Goal: Information Seeking & Learning: Learn about a topic

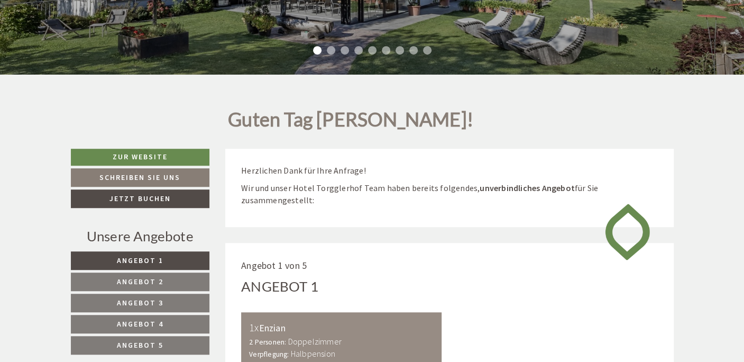
scroll to position [313, 0]
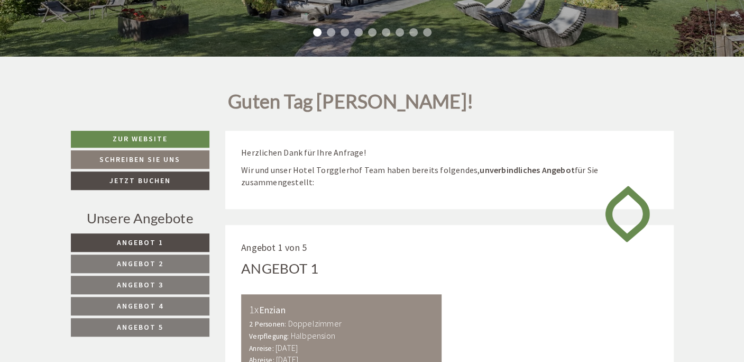
click at [151, 324] on span "Angebot 5" at bounding box center [140, 327] width 47 height 10
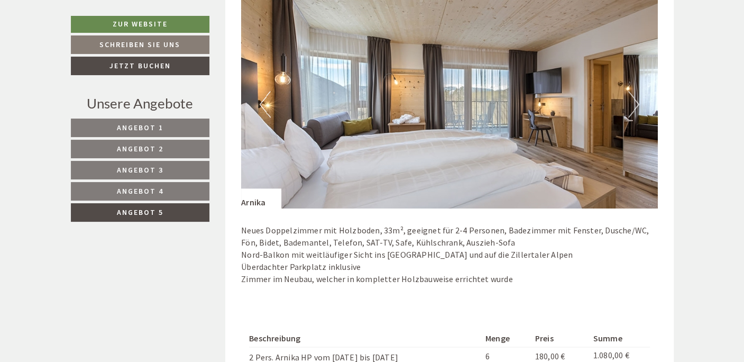
scroll to position [694, 0]
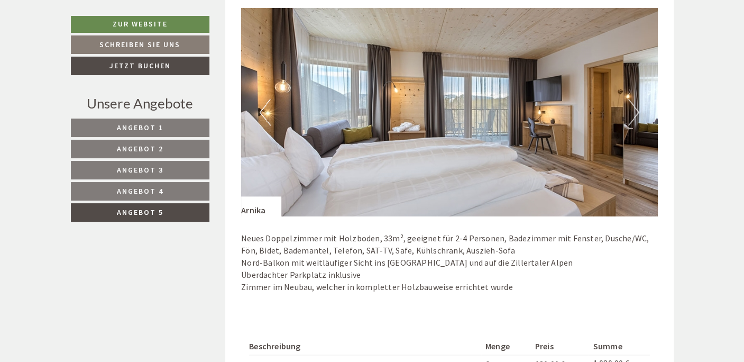
click at [633, 110] on button "Next" at bounding box center [633, 112] width 11 height 26
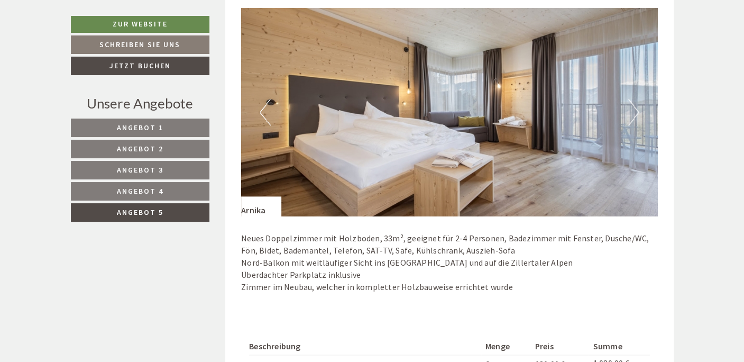
click at [633, 110] on button "Next" at bounding box center [633, 112] width 11 height 26
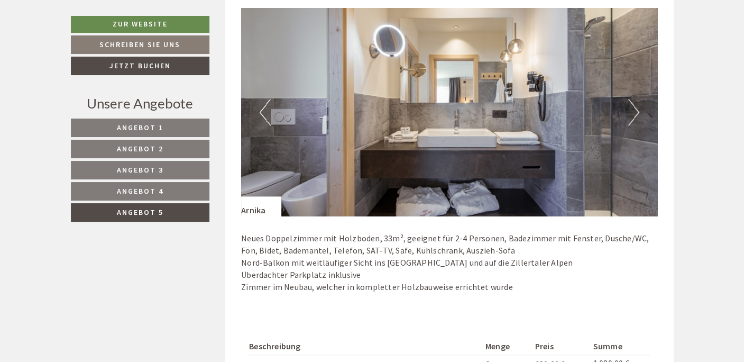
click at [633, 110] on button "Next" at bounding box center [633, 112] width 11 height 26
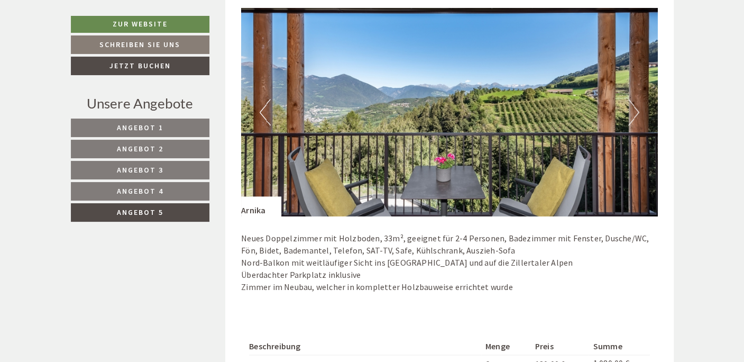
click at [633, 110] on button "Next" at bounding box center [633, 112] width 11 height 26
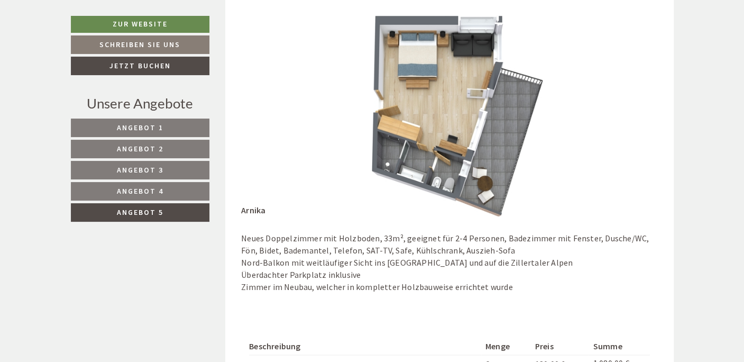
click at [634, 108] on button "Next" at bounding box center [633, 112] width 11 height 26
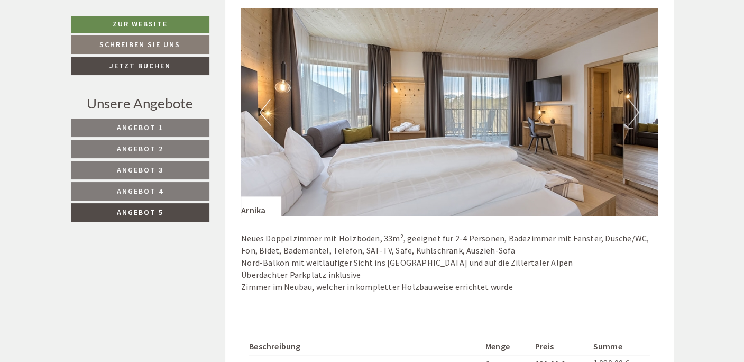
click at [154, 182] on link "Angebot 4" at bounding box center [140, 191] width 139 height 19
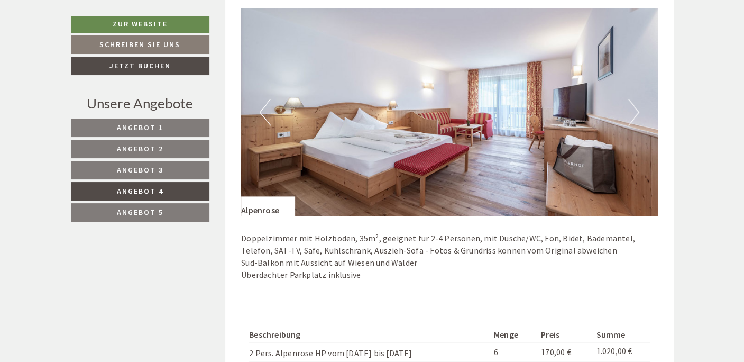
scroll to position [538, 0]
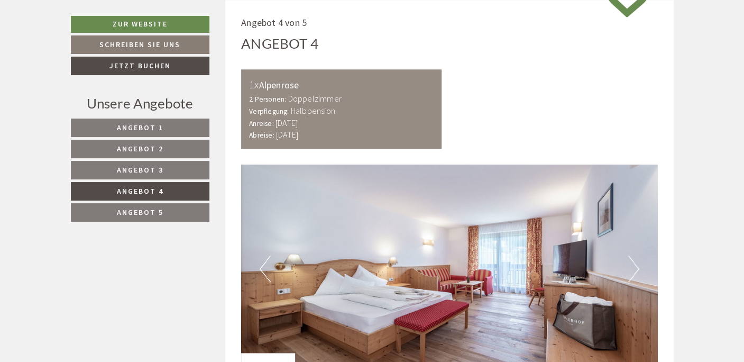
click at [633, 268] on button "Next" at bounding box center [633, 268] width 11 height 26
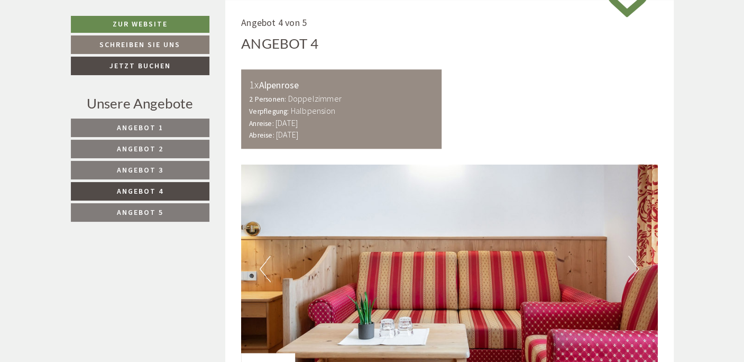
click at [633, 268] on button "Next" at bounding box center [633, 268] width 11 height 26
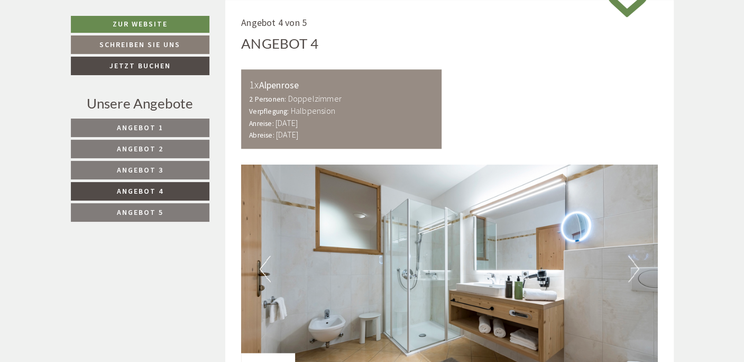
click at [633, 268] on button "Next" at bounding box center [633, 268] width 11 height 26
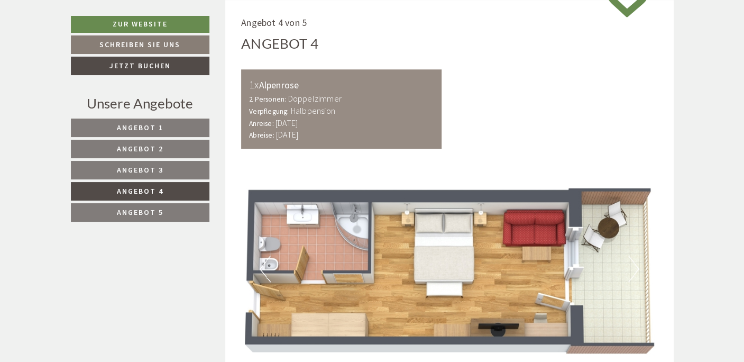
click at [633, 268] on button "Next" at bounding box center [633, 268] width 11 height 26
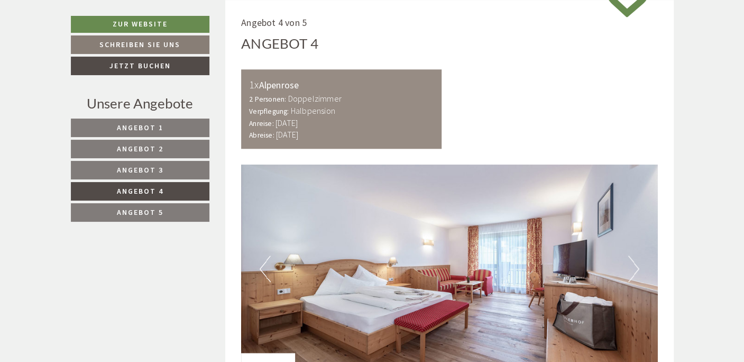
click at [633, 268] on button "Next" at bounding box center [633, 268] width 11 height 26
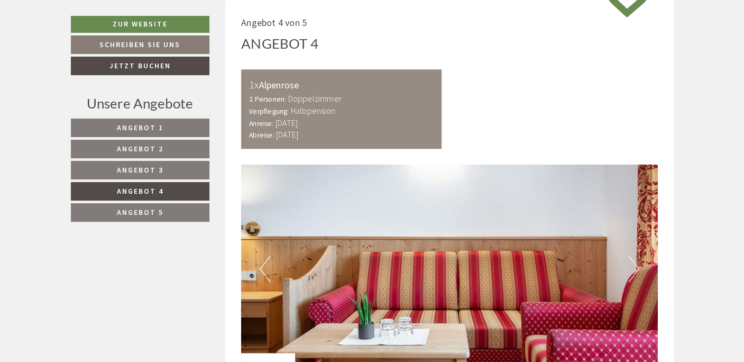
click at [175, 164] on link "Angebot 3" at bounding box center [140, 170] width 139 height 19
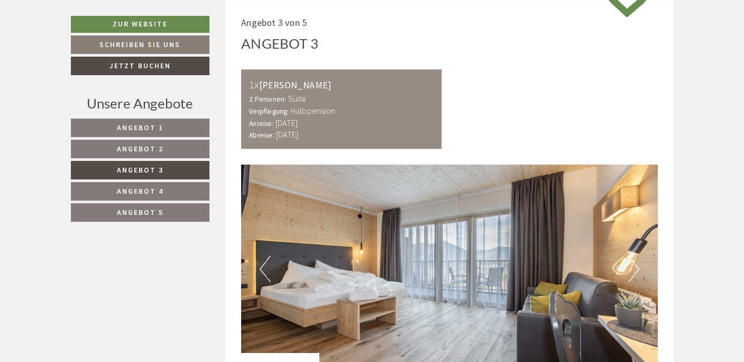
click at [634, 267] on button "Next" at bounding box center [633, 268] width 11 height 26
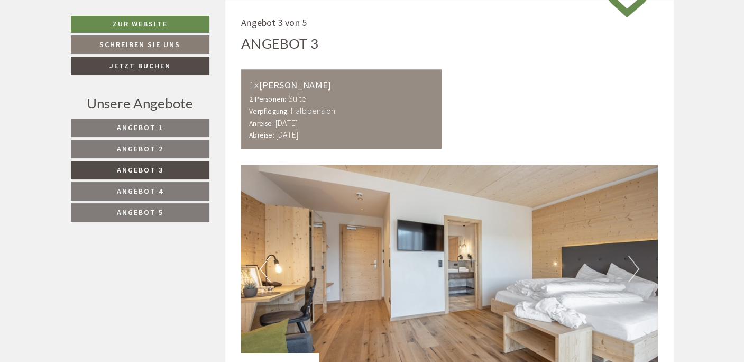
click at [634, 267] on button "Next" at bounding box center [633, 268] width 11 height 26
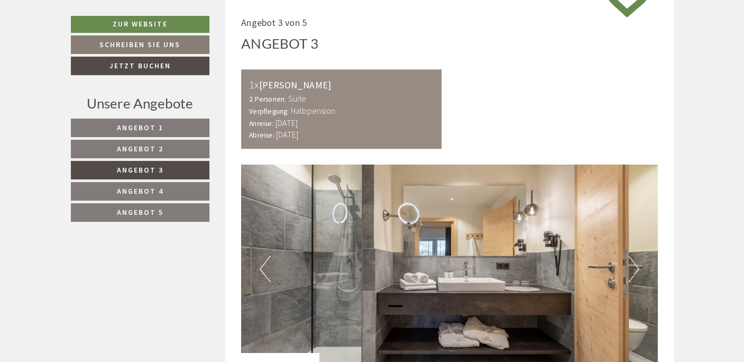
click at [634, 267] on button "Next" at bounding box center [633, 268] width 11 height 26
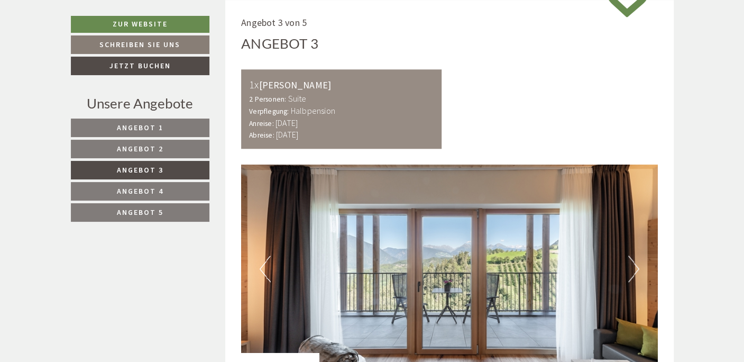
click at [634, 267] on button "Next" at bounding box center [633, 268] width 11 height 26
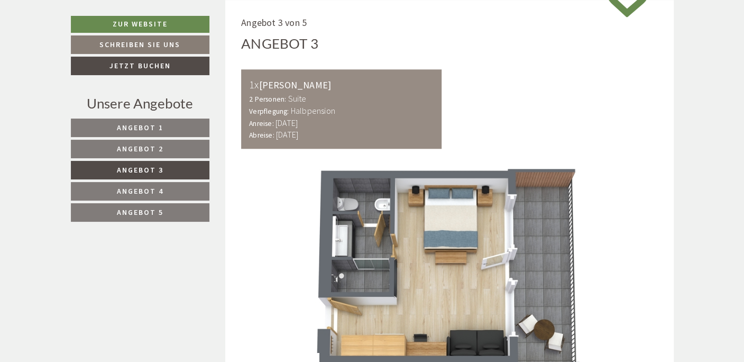
click at [164, 151] on link "Angebot 2" at bounding box center [140, 149] width 139 height 19
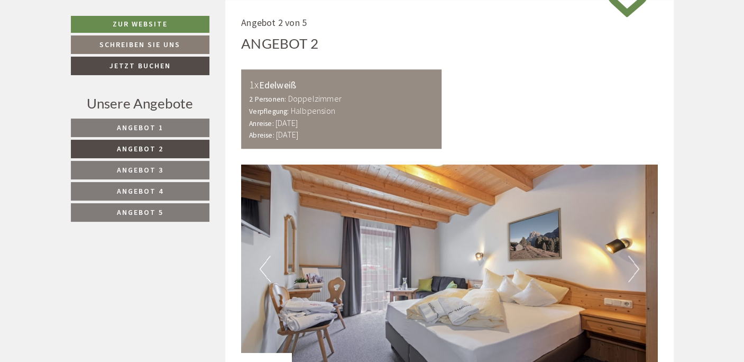
click at [630, 259] on button "Next" at bounding box center [633, 268] width 11 height 26
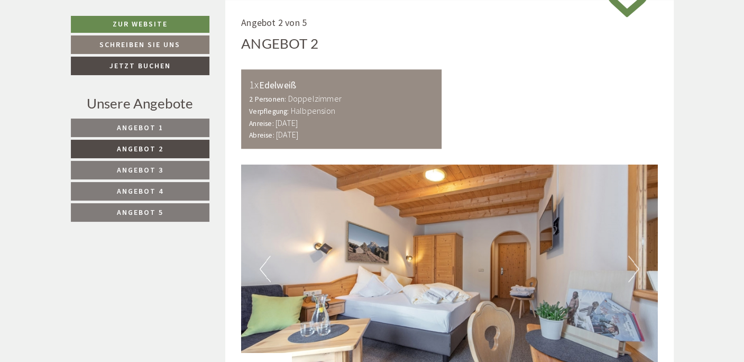
click at [630, 259] on button "Next" at bounding box center [633, 268] width 11 height 26
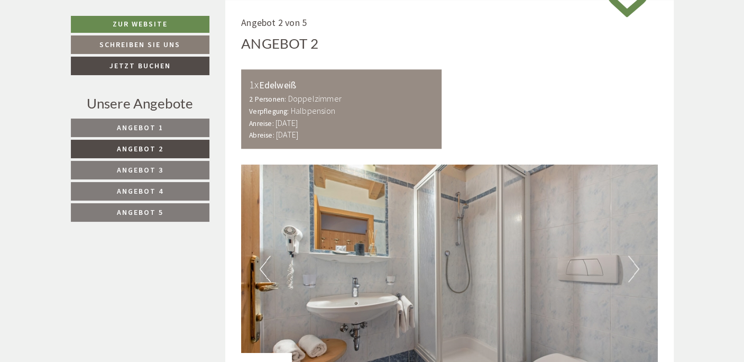
click at [630, 259] on button "Next" at bounding box center [633, 268] width 11 height 26
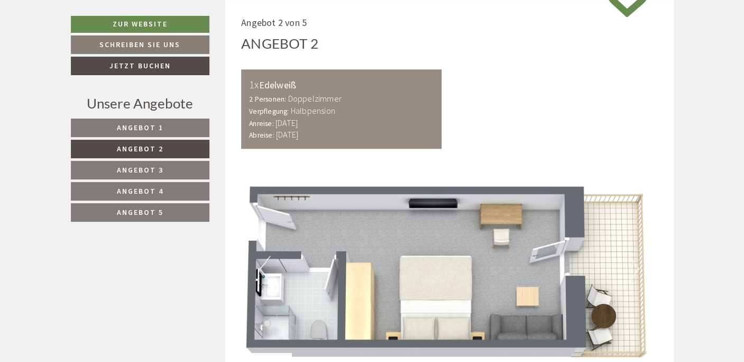
click at [138, 133] on link "Angebot 1" at bounding box center [140, 127] width 139 height 19
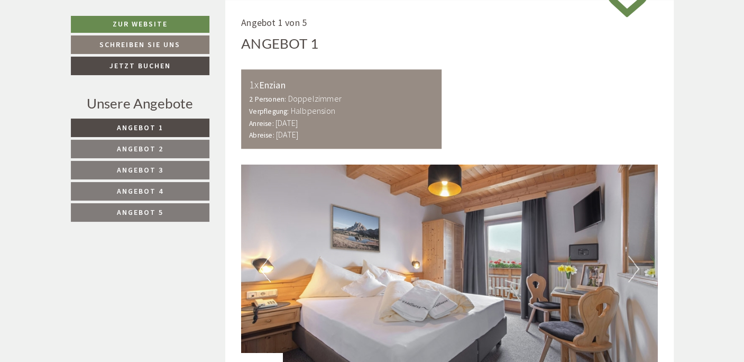
click at [634, 265] on button "Next" at bounding box center [633, 268] width 11 height 26
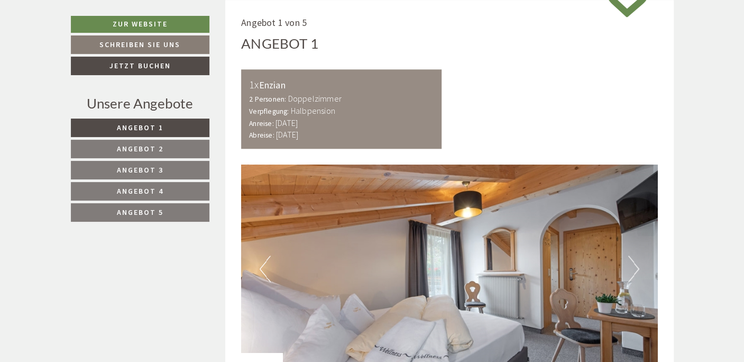
click at [634, 265] on button "Next" at bounding box center [633, 268] width 11 height 26
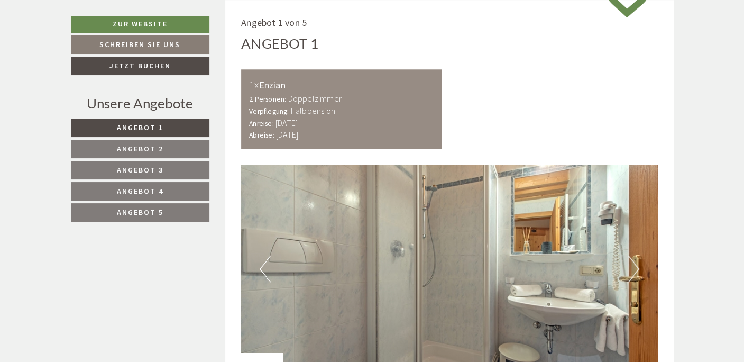
click at [634, 265] on button "Next" at bounding box center [633, 268] width 11 height 26
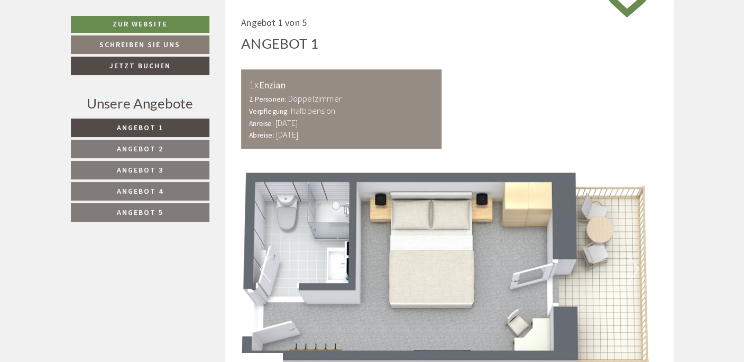
click at [634, 265] on button "Next" at bounding box center [633, 268] width 11 height 26
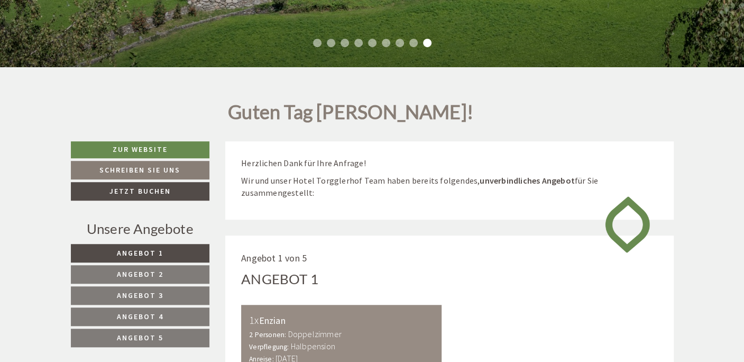
scroll to position [0, 0]
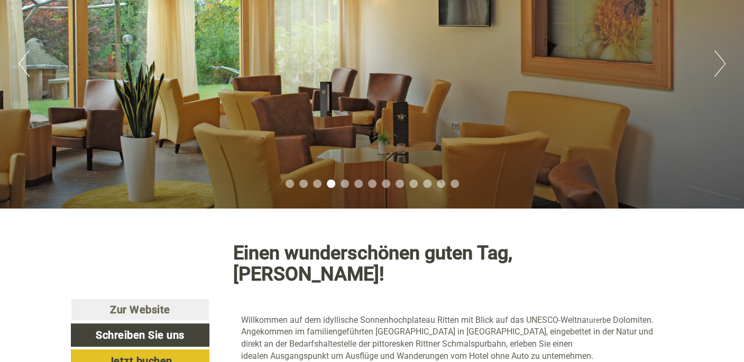
scroll to position [157, 0]
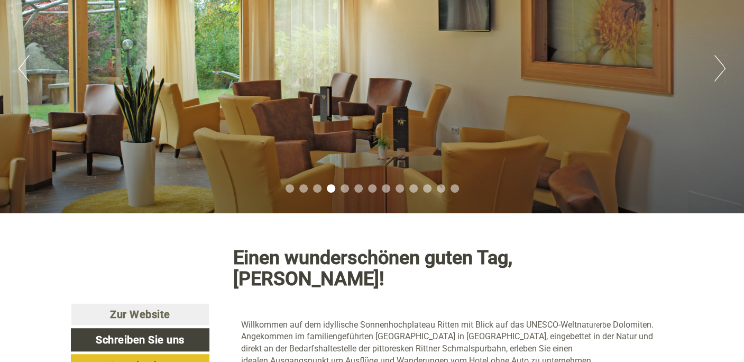
click at [723, 71] on button "Next" at bounding box center [719, 68] width 11 height 26
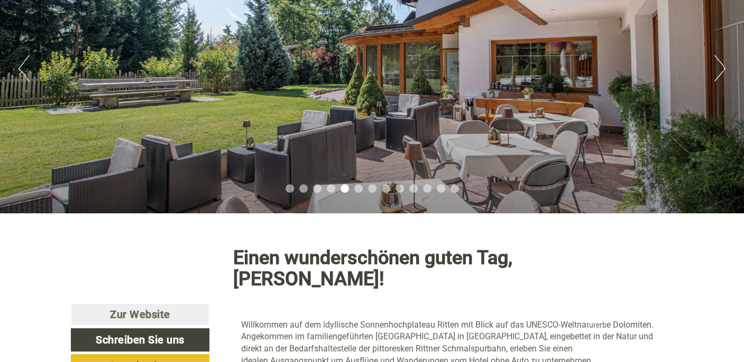
click at [723, 71] on button "Next" at bounding box center [719, 68] width 11 height 26
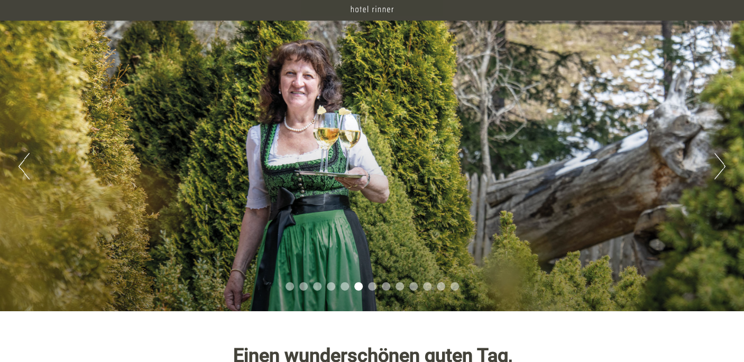
scroll to position [78, 0]
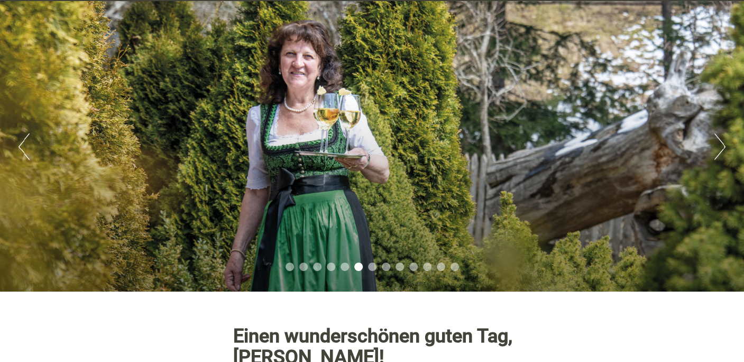
click at [722, 148] on button "Next" at bounding box center [719, 146] width 11 height 26
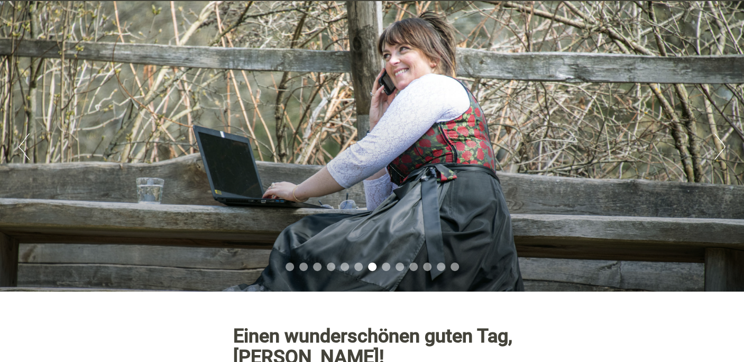
click at [722, 148] on button "Next" at bounding box center [719, 146] width 11 height 26
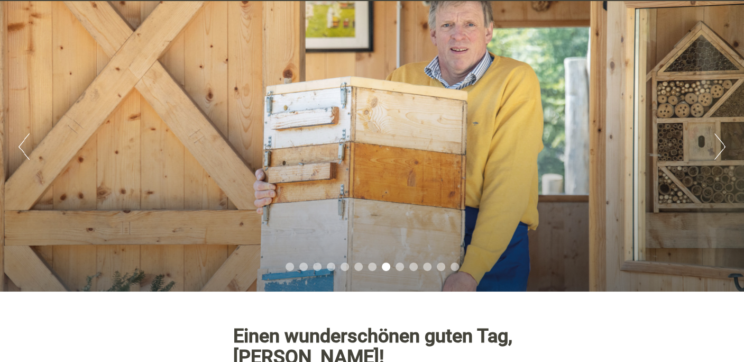
click at [722, 148] on button "Next" at bounding box center [719, 146] width 11 height 26
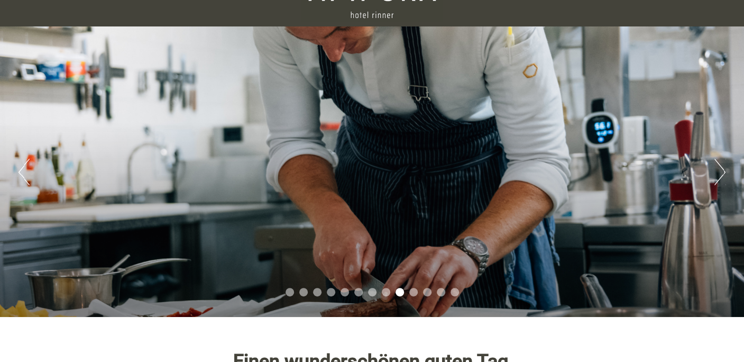
scroll to position [39, 0]
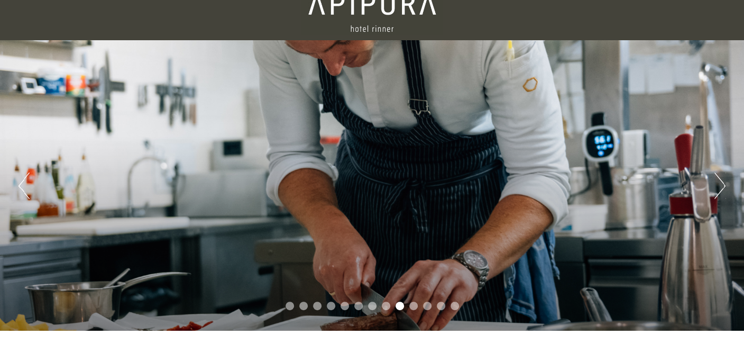
click at [716, 179] on button "Next" at bounding box center [719, 185] width 11 height 26
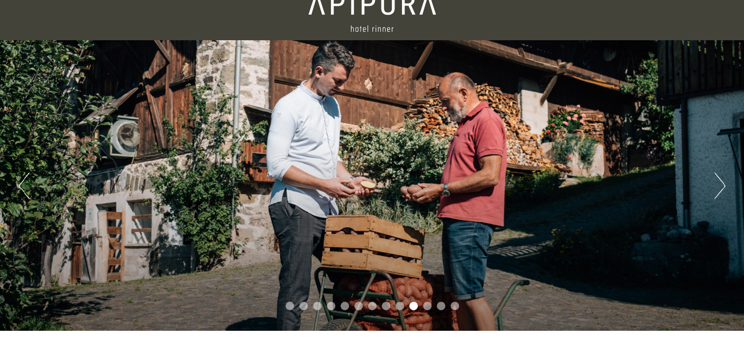
click at [716, 179] on button "Next" at bounding box center [719, 185] width 11 height 26
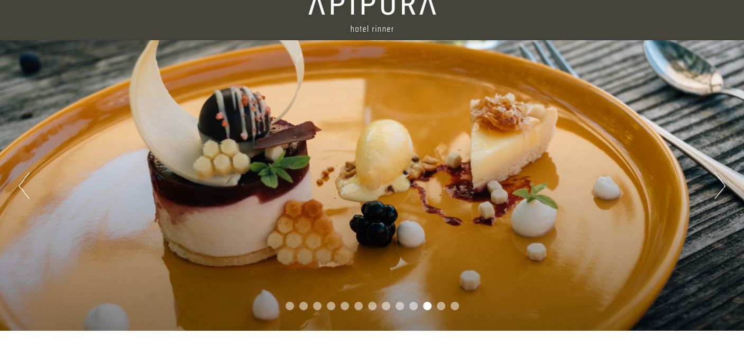
click at [716, 179] on button "Next" at bounding box center [719, 185] width 11 height 26
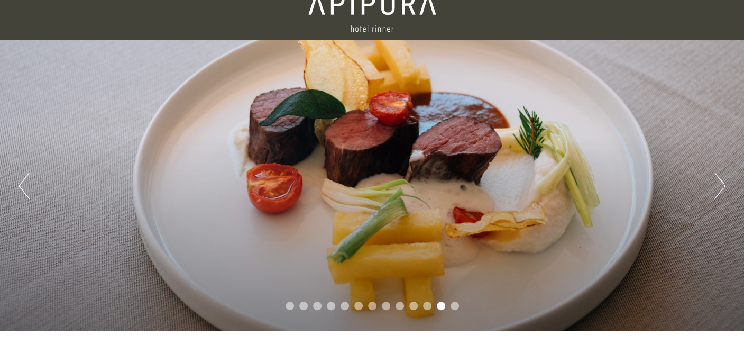
click at [716, 179] on button "Next" at bounding box center [719, 185] width 11 height 26
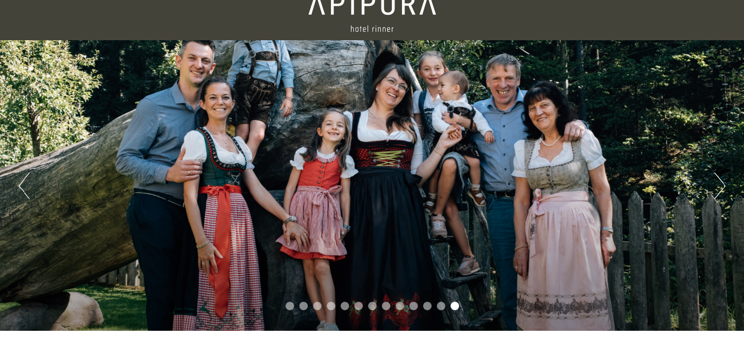
click at [716, 179] on button "Next" at bounding box center [719, 185] width 11 height 26
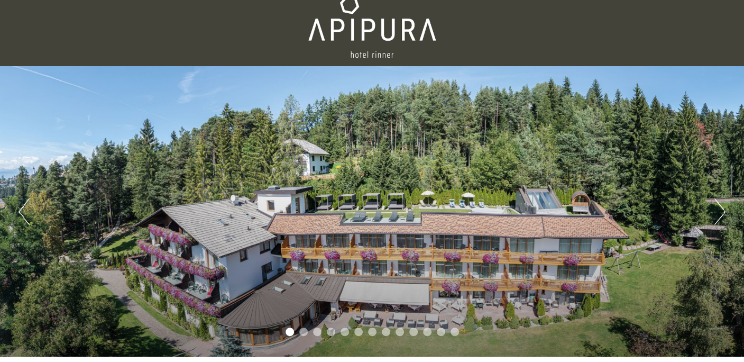
scroll to position [0, 0]
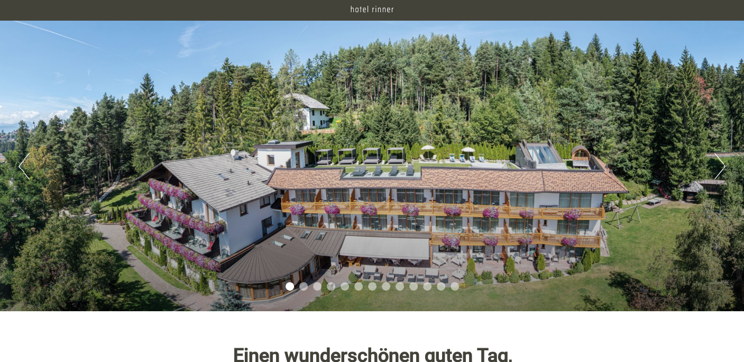
scroll to position [78, 0]
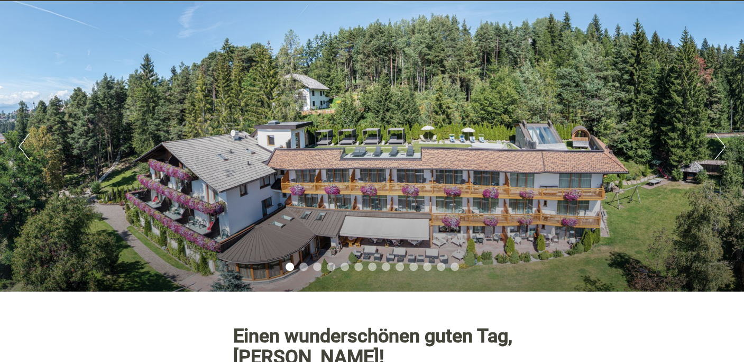
click at [718, 147] on button "Next" at bounding box center [719, 146] width 11 height 26
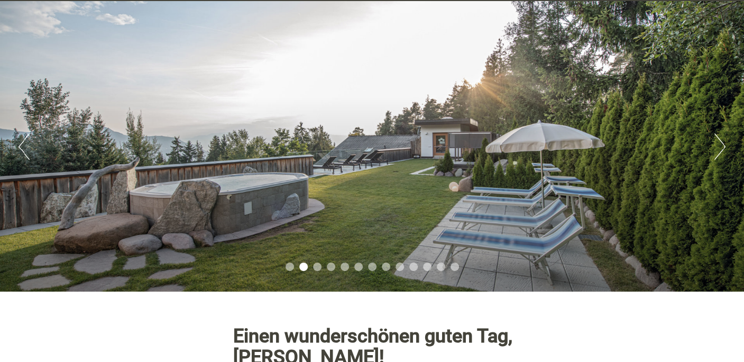
click at [718, 147] on button "Next" at bounding box center [719, 146] width 11 height 26
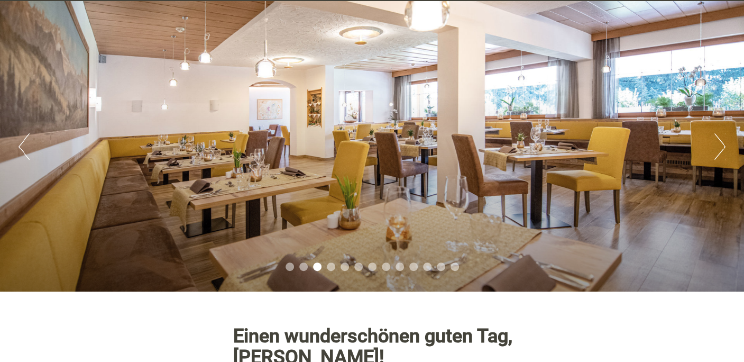
click at [718, 147] on button "Next" at bounding box center [719, 146] width 11 height 26
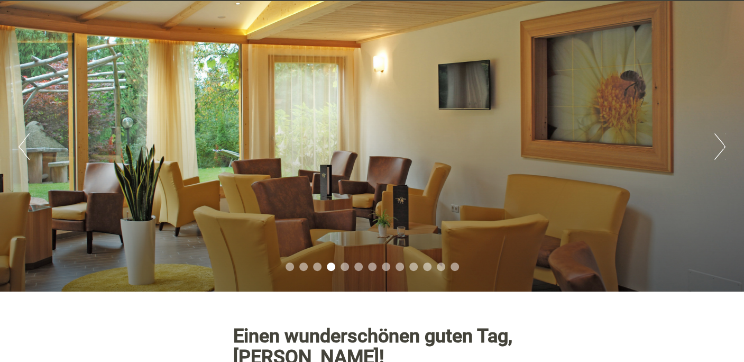
click at [718, 147] on button "Next" at bounding box center [719, 146] width 11 height 26
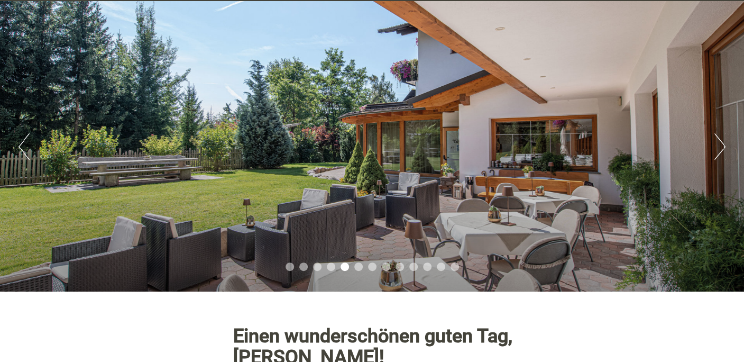
click at [718, 147] on button "Next" at bounding box center [719, 146] width 11 height 26
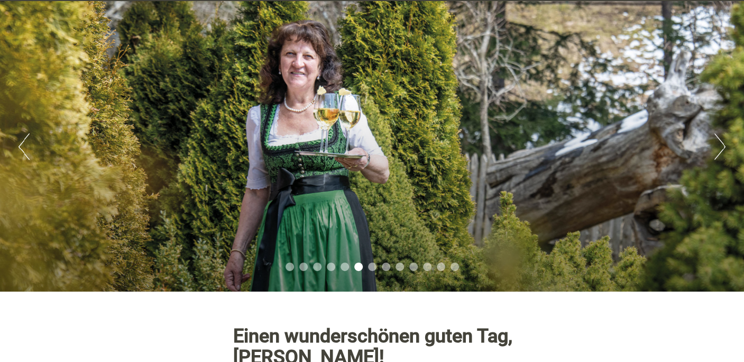
click at [718, 147] on button "Next" at bounding box center [719, 146] width 11 height 26
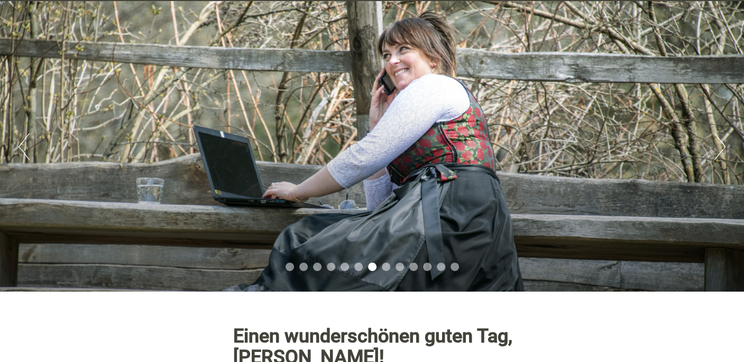
click at [718, 147] on button "Next" at bounding box center [719, 146] width 11 height 26
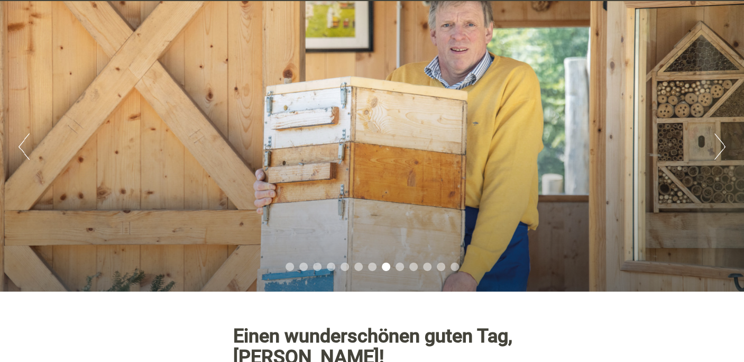
click at [718, 147] on button "Next" at bounding box center [719, 146] width 11 height 26
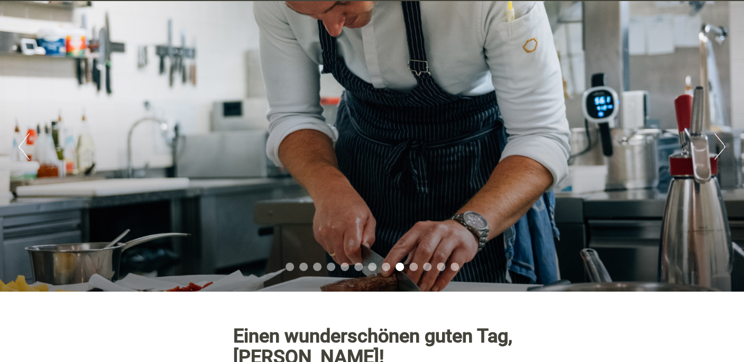
click at [718, 147] on button "Next" at bounding box center [719, 146] width 11 height 26
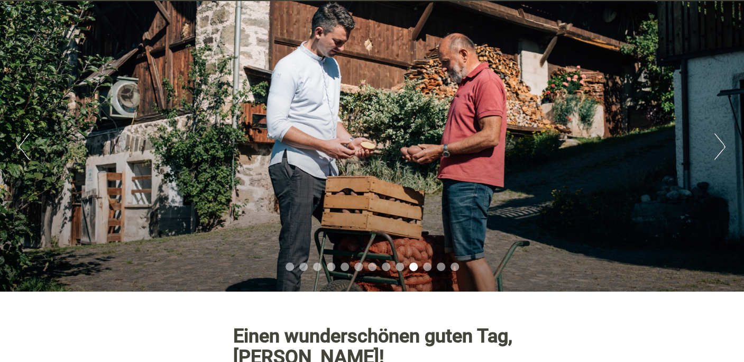
click at [718, 147] on button "Next" at bounding box center [719, 146] width 11 height 26
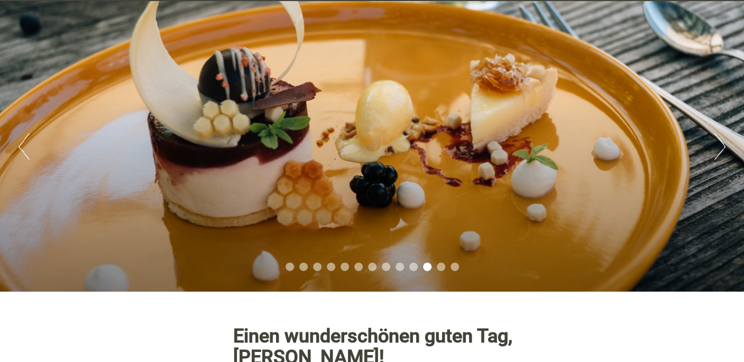
click at [718, 147] on button "Next" at bounding box center [719, 146] width 11 height 26
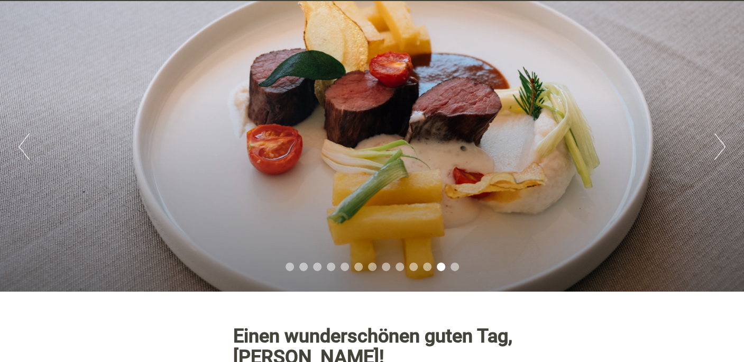
click at [718, 147] on button "Next" at bounding box center [719, 146] width 11 height 26
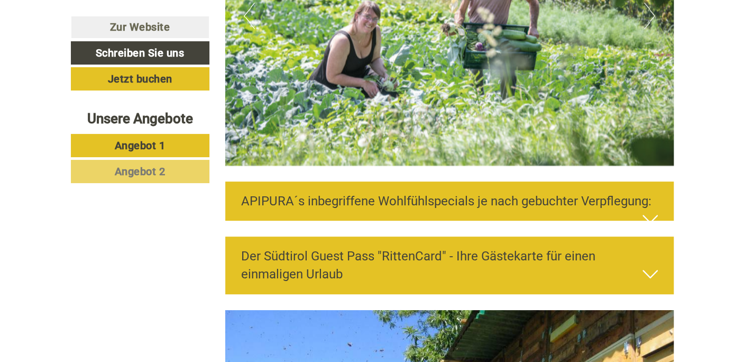
scroll to position [2389, 0]
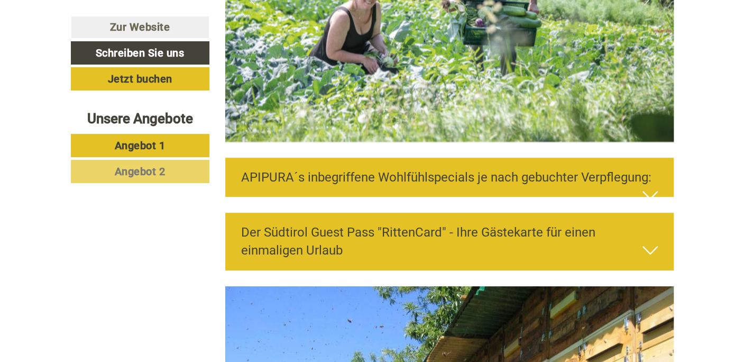
click at [651, 186] on icon at bounding box center [649, 195] width 15 height 18
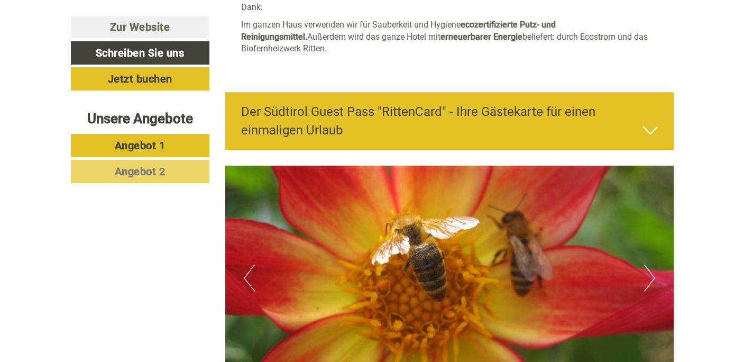
scroll to position [2781, 0]
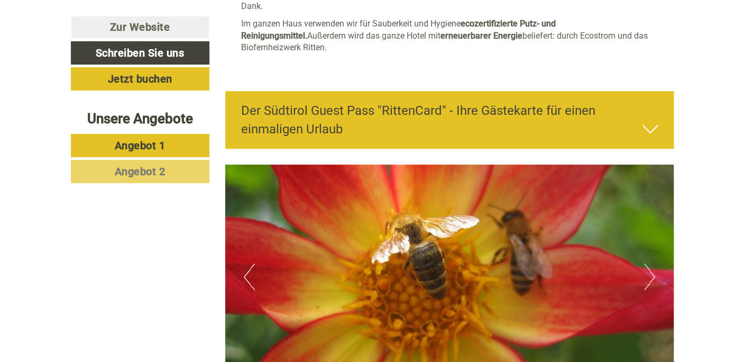
click at [642, 120] on icon at bounding box center [649, 129] width 15 height 18
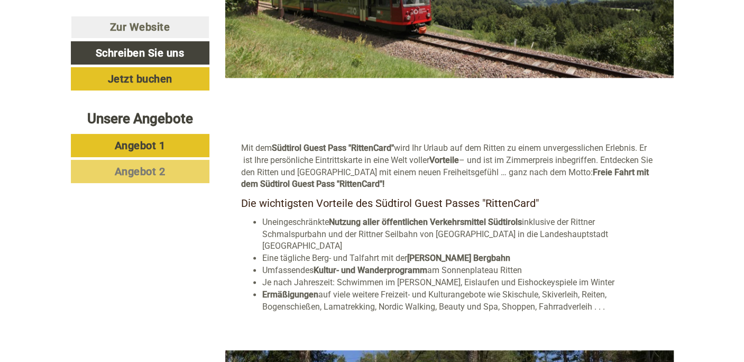
scroll to position [3015, 0]
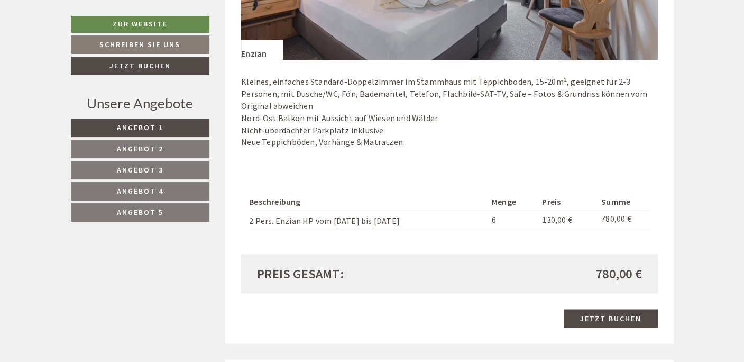
scroll to position [861, 0]
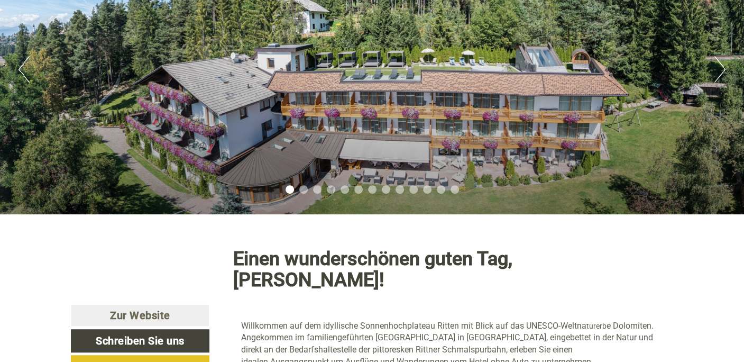
scroll to position [117, 0]
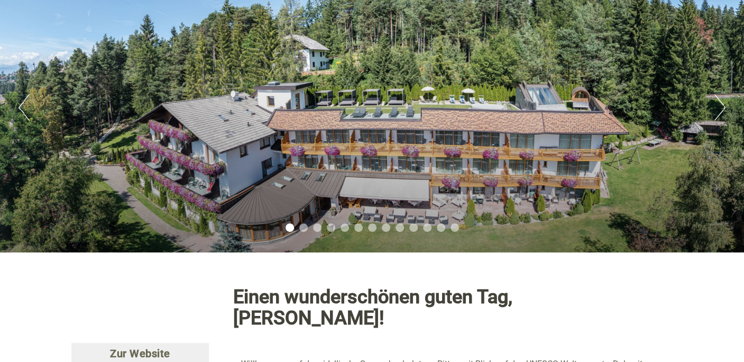
click at [717, 107] on button "Next" at bounding box center [719, 107] width 11 height 26
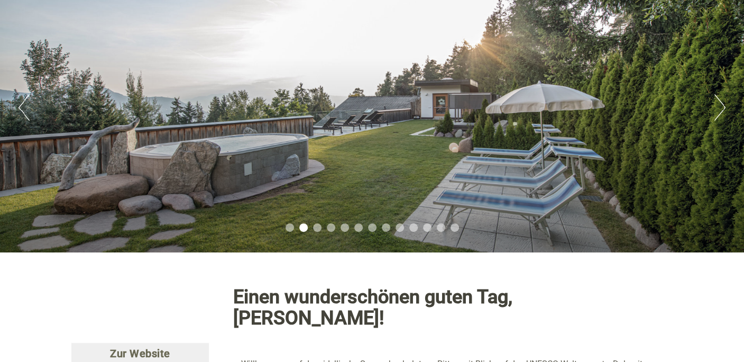
click at [716, 107] on button "Next" at bounding box center [719, 107] width 11 height 26
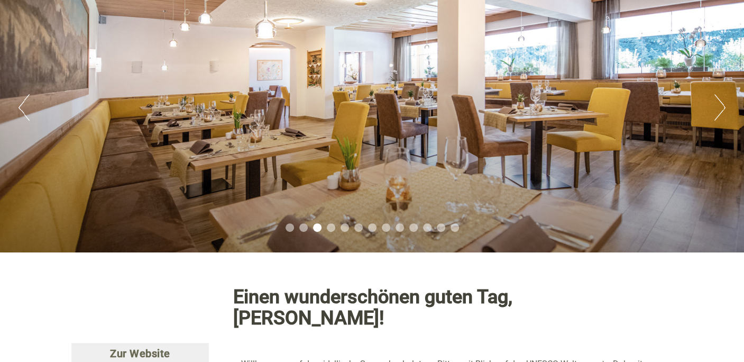
click at [716, 107] on button "Next" at bounding box center [719, 107] width 11 height 26
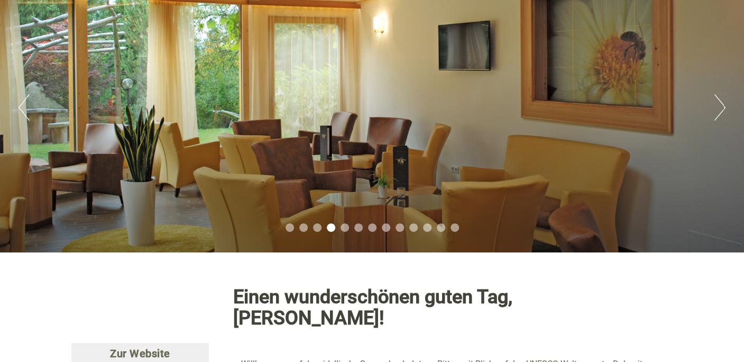
click at [716, 107] on button "Next" at bounding box center [719, 107] width 11 height 26
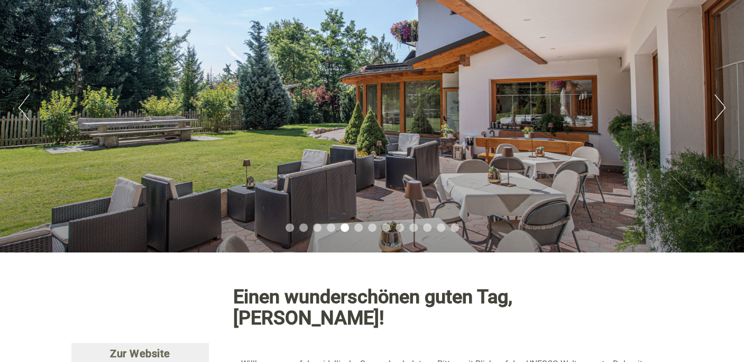
click at [716, 107] on button "Next" at bounding box center [719, 107] width 11 height 26
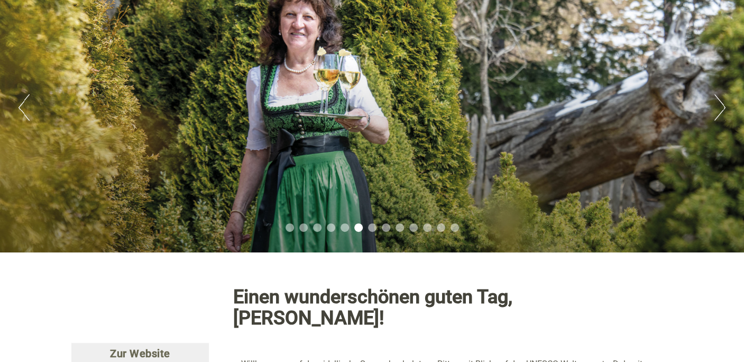
click at [716, 107] on button "Next" at bounding box center [719, 107] width 11 height 26
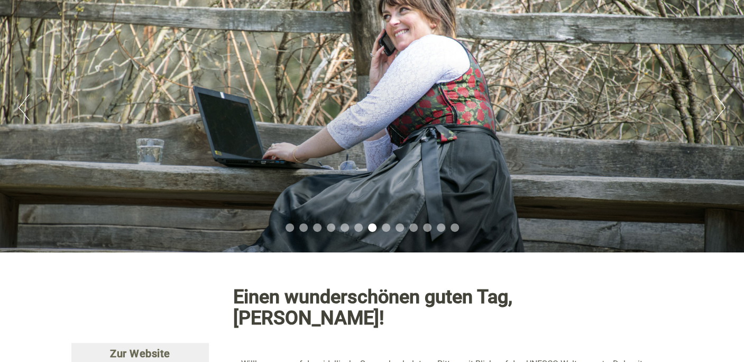
click at [716, 107] on button "Next" at bounding box center [719, 107] width 11 height 26
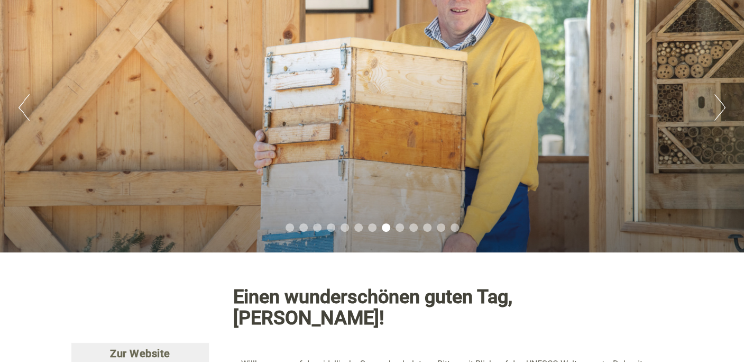
click at [716, 107] on button "Next" at bounding box center [719, 107] width 11 height 26
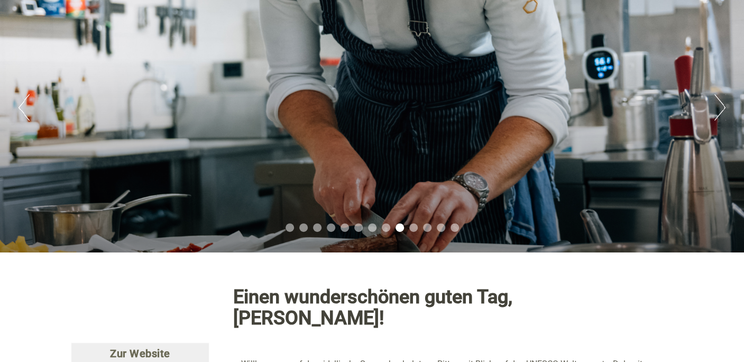
click at [716, 107] on button "Next" at bounding box center [719, 107] width 11 height 26
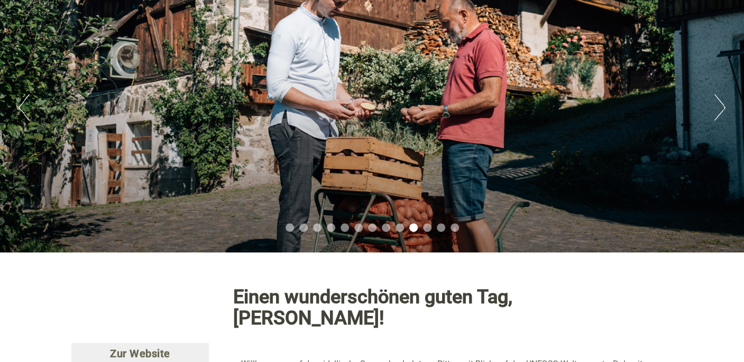
click at [716, 107] on button "Next" at bounding box center [719, 107] width 11 height 26
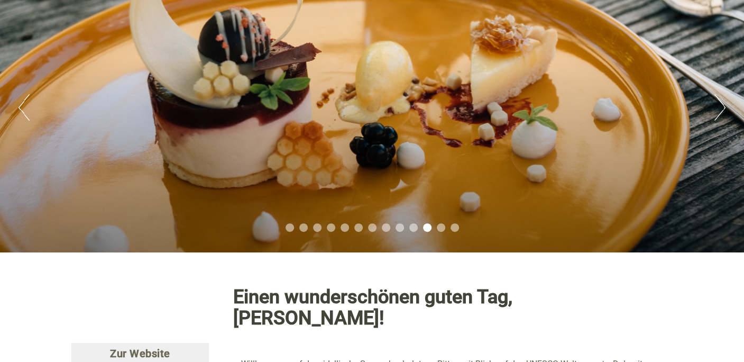
click at [716, 107] on button "Next" at bounding box center [719, 107] width 11 height 26
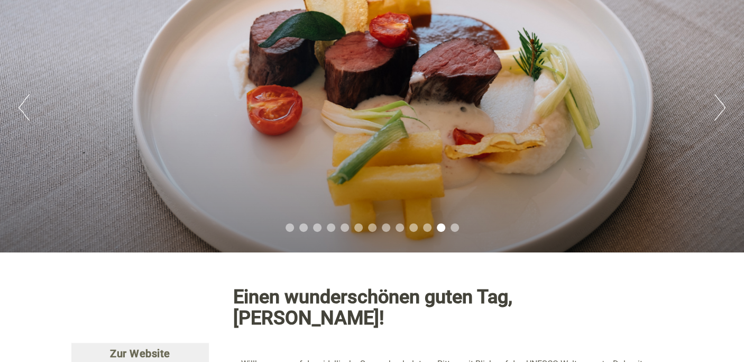
click at [716, 107] on button "Next" at bounding box center [719, 107] width 11 height 26
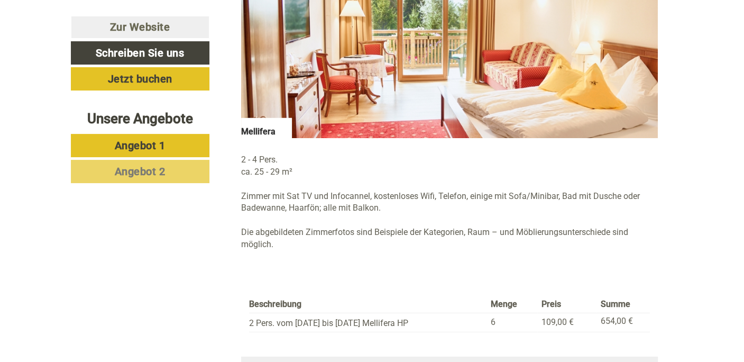
scroll to position [1527, 0]
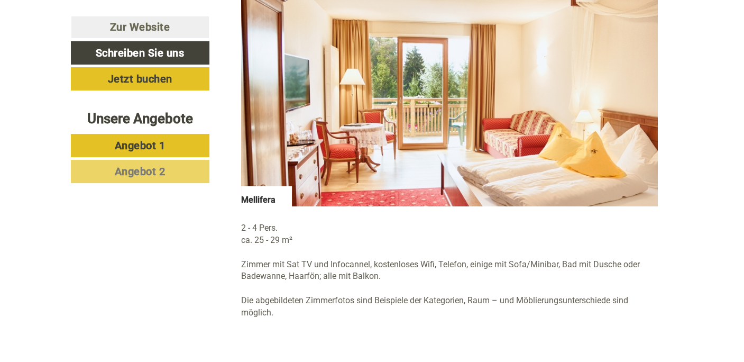
click at [500, 125] on img at bounding box center [449, 102] width 417 height 208
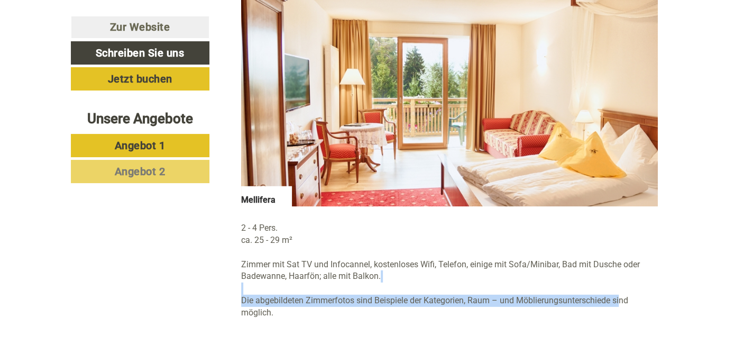
drag, startPoint x: 287, startPoint y: 271, endPoint x: 622, endPoint y: 279, distance: 335.3
click at [621, 279] on p "2 - 4 Pers. ca. 25 - 29 m² Zimmer mit Sat TV und Infocannel, kostenloses Wifi, …" at bounding box center [449, 270] width 417 height 97
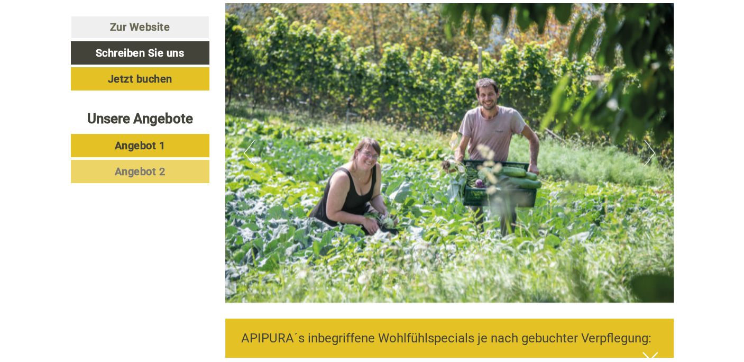
scroll to position [2271, 0]
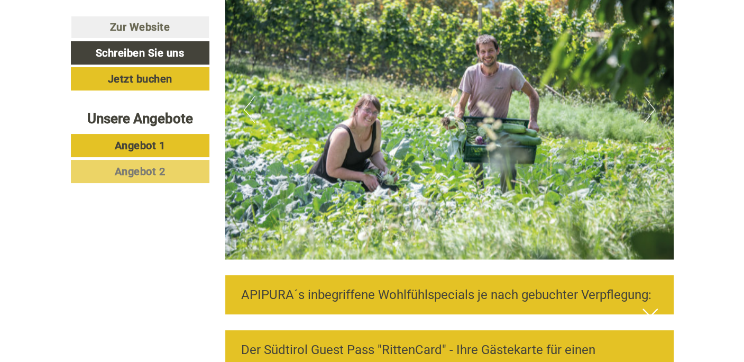
click at [649, 96] on button "Next" at bounding box center [649, 109] width 11 height 26
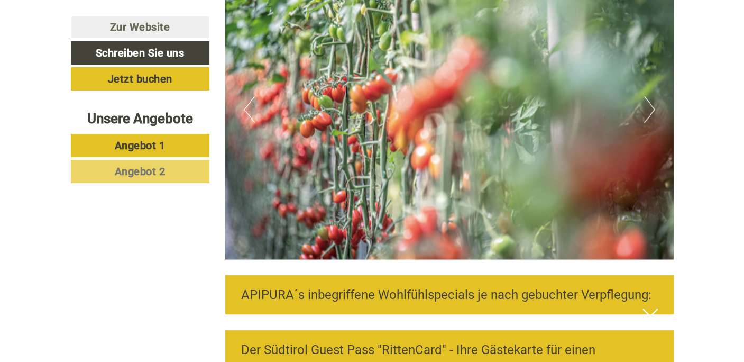
click at [649, 96] on button "Next" at bounding box center [649, 109] width 11 height 26
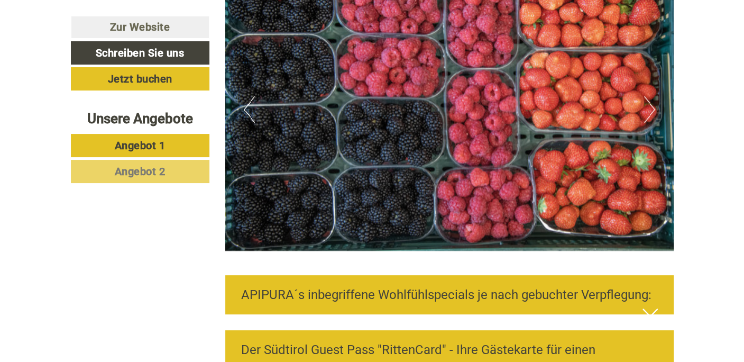
click at [649, 96] on button "Next" at bounding box center [649, 109] width 11 height 26
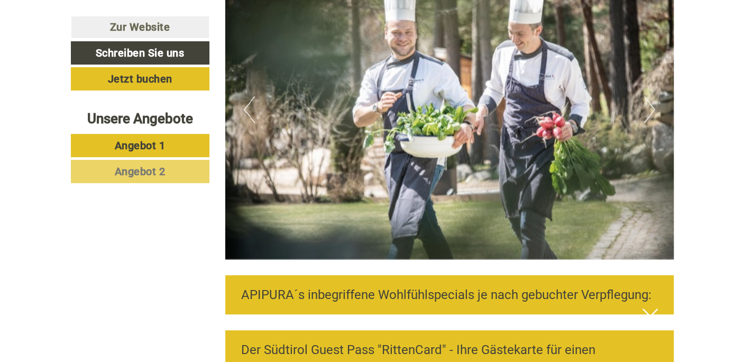
click at [649, 96] on button "Next" at bounding box center [649, 109] width 11 height 26
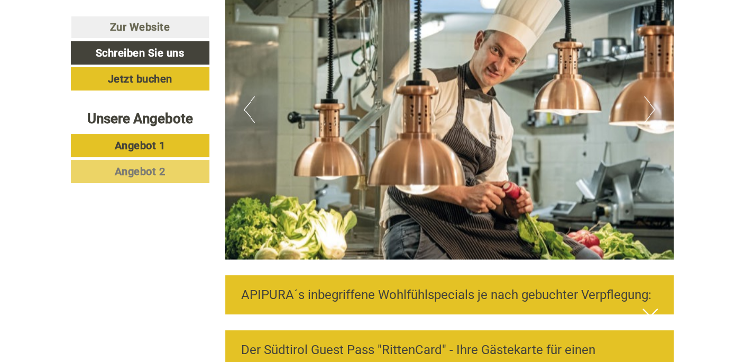
click at [649, 96] on button "Next" at bounding box center [649, 109] width 11 height 26
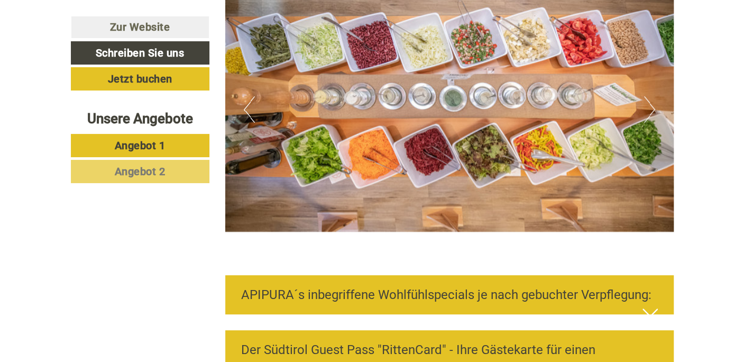
click at [649, 96] on button "Next" at bounding box center [649, 109] width 11 height 26
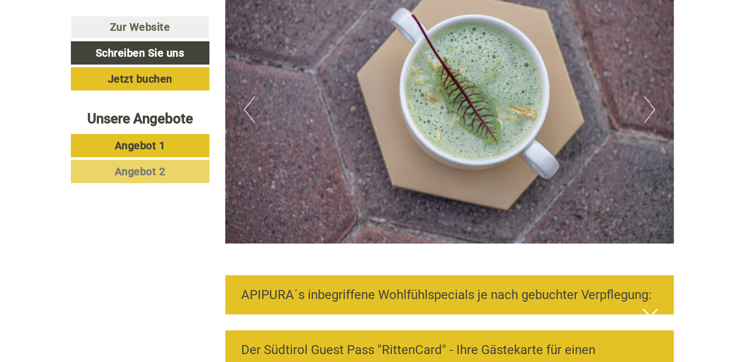
click at [649, 96] on button "Next" at bounding box center [649, 109] width 11 height 26
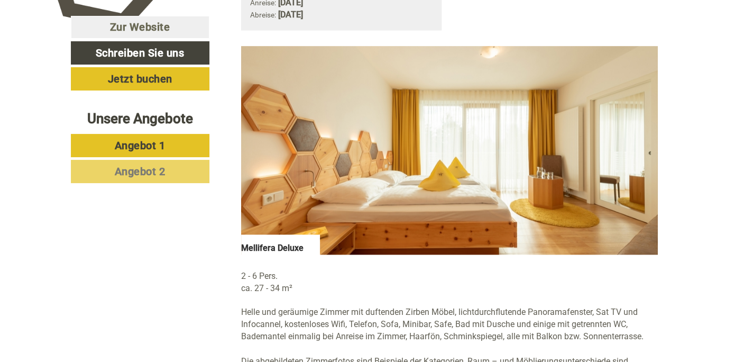
scroll to position [783, 0]
